Goal: Check status

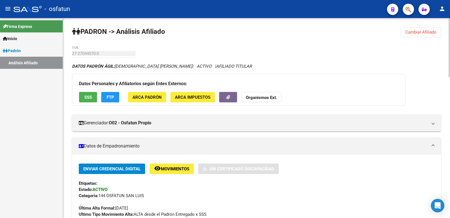
click at [408, 31] on span "Cambiar Afiliado" at bounding box center [421, 32] width 31 height 5
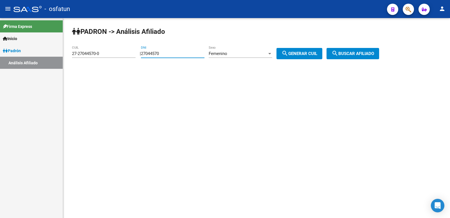
drag, startPoint x: 170, startPoint y: 53, endPoint x: 150, endPoint y: 53, distance: 20.6
click at [150, 53] on input "27044570" at bounding box center [173, 53] width 64 height 5
type input "2"
paste input "23850173"
type input "23850173"
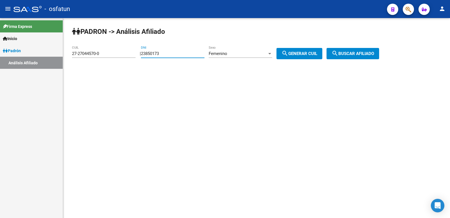
click at [303, 55] on span "search Generar CUIL" at bounding box center [300, 53] width 36 height 5
type input "27-23850173-9"
click at [347, 56] on span "search Buscar afiliado" at bounding box center [353, 53] width 43 height 5
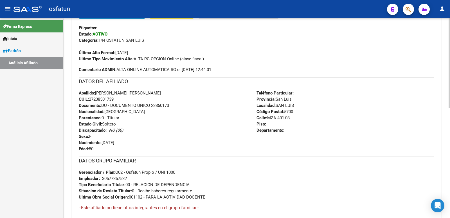
scroll to position [244, 0]
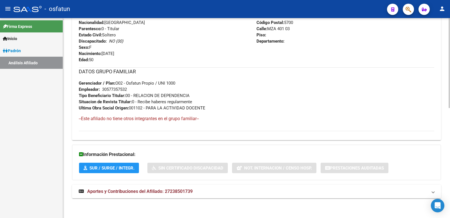
click at [187, 185] on mat-expansion-panel-header "Aportes y Contribuciones del Afiliado: 27238501739" at bounding box center [256, 191] width 369 height 14
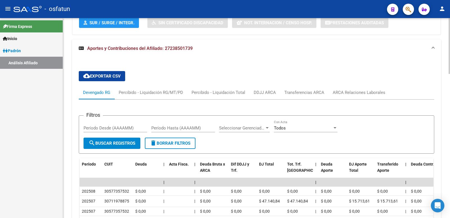
scroll to position [502, 0]
